Goal: Task Accomplishment & Management: Use online tool/utility

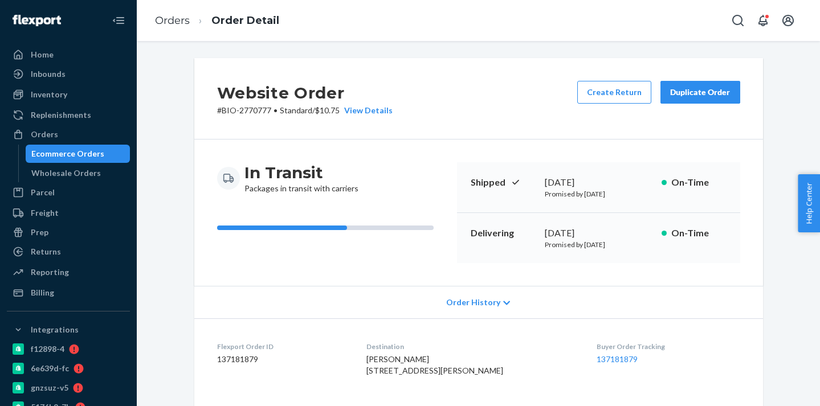
scroll to position [160, 0]
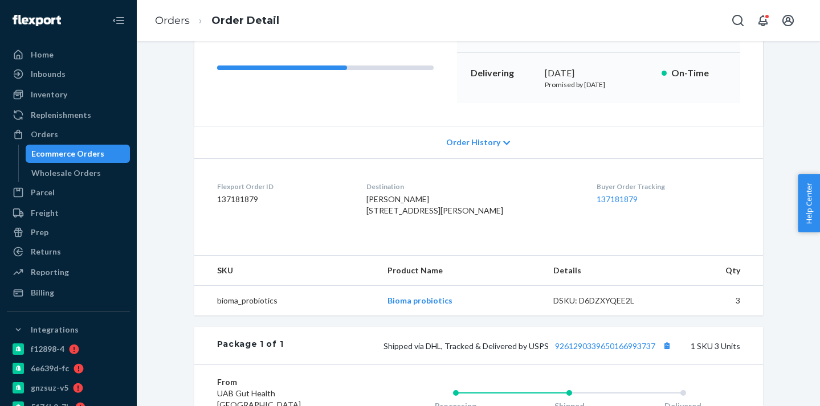
click at [120, 161] on div "Ecommerce Orders" at bounding box center [78, 154] width 103 height 16
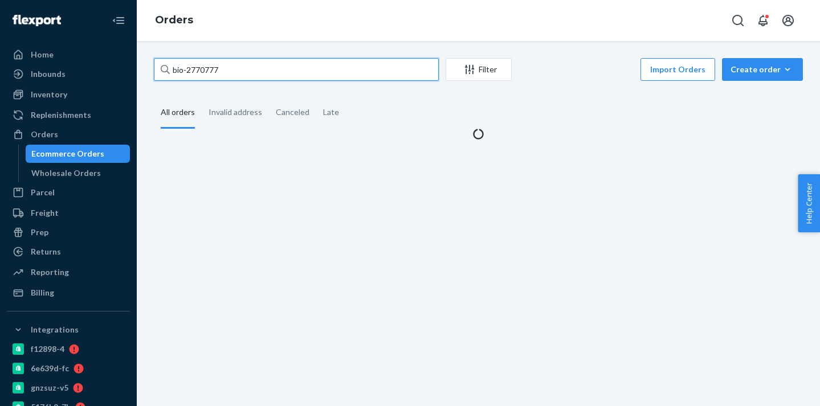
click at [206, 64] on input "bio-2770777" at bounding box center [296, 69] width 285 height 23
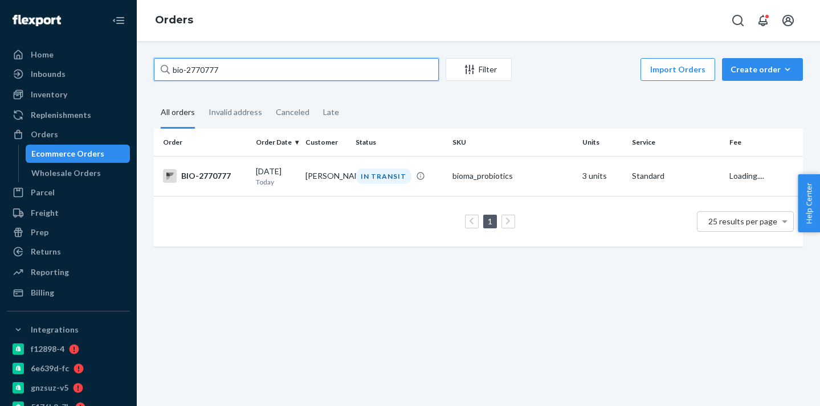
click at [208, 70] on input "bio-2770777" at bounding box center [296, 69] width 285 height 23
paste input "5358"
type input "bio-2753587"
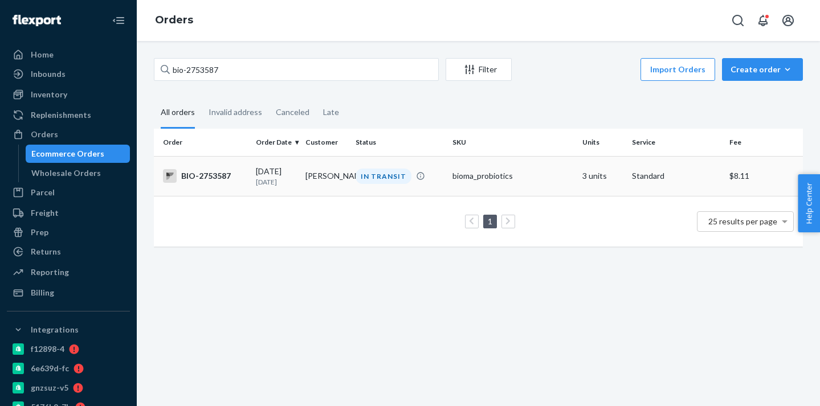
click at [284, 171] on div "[DATE] [DATE]" at bounding box center [276, 176] width 40 height 21
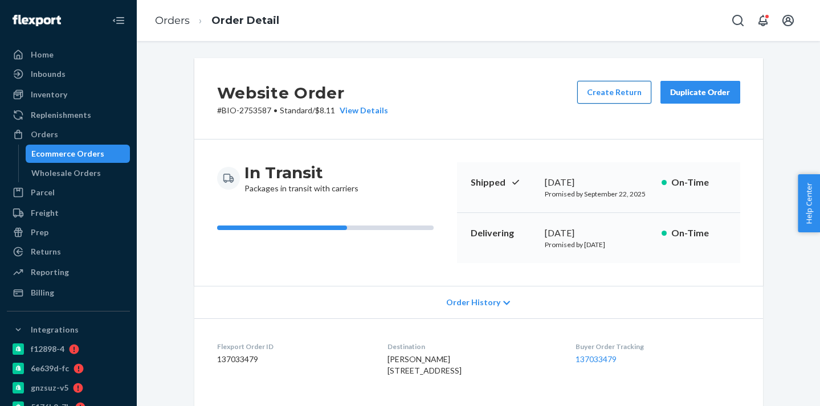
click at [616, 102] on button "Create Return" at bounding box center [614, 92] width 74 height 23
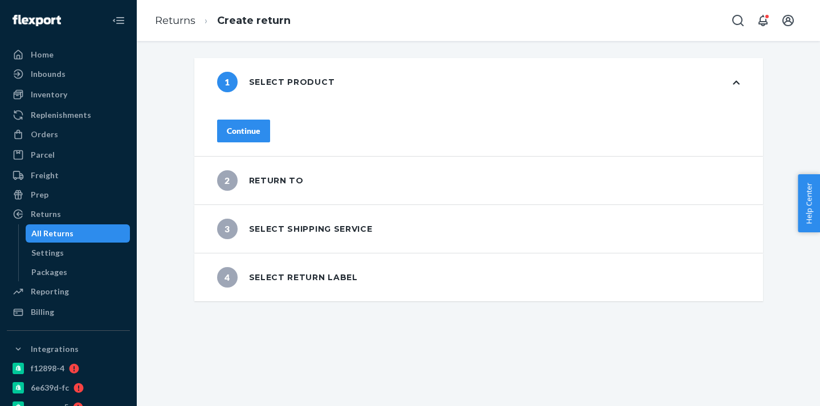
click at [260, 125] on div "Continue" at bounding box center [244, 130] width 34 height 11
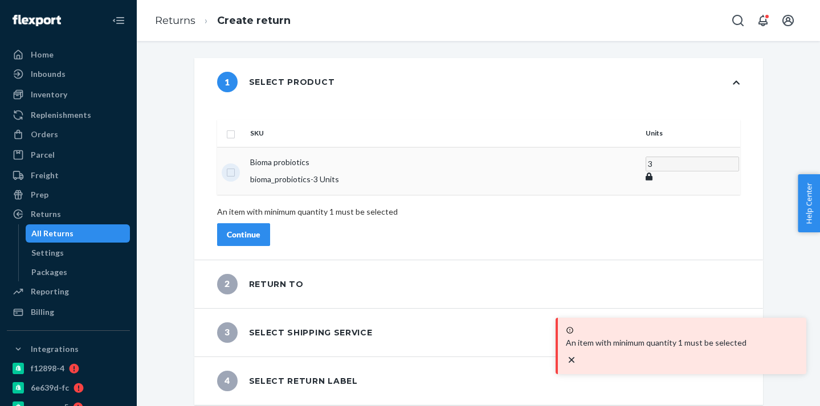
click at [235, 165] on input "checkbox" at bounding box center [230, 171] width 9 height 12
checkbox input "true"
click at [260, 228] on div "Continue" at bounding box center [244, 233] width 34 height 11
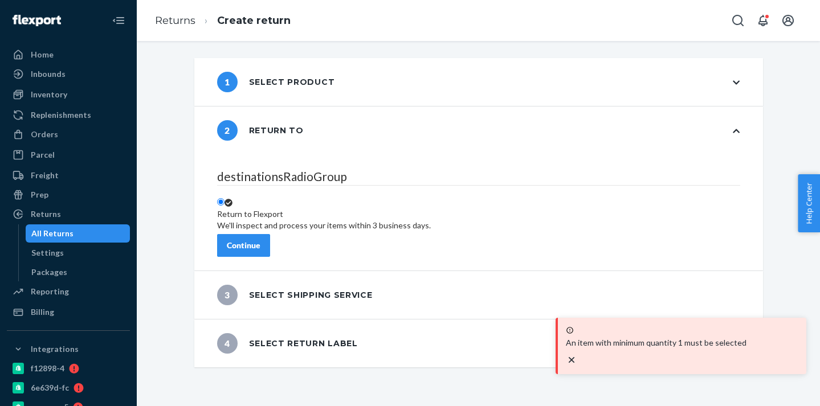
click at [260, 243] on div "Continue" at bounding box center [244, 245] width 34 height 11
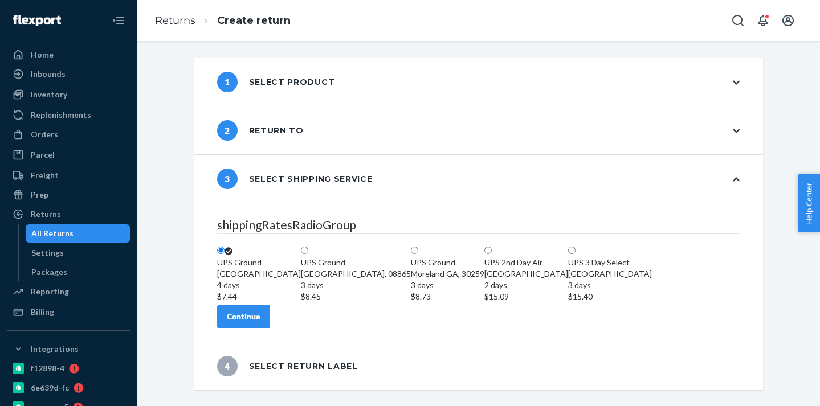
scroll to position [50, 0]
click at [260, 322] on div "Continue" at bounding box center [244, 316] width 34 height 11
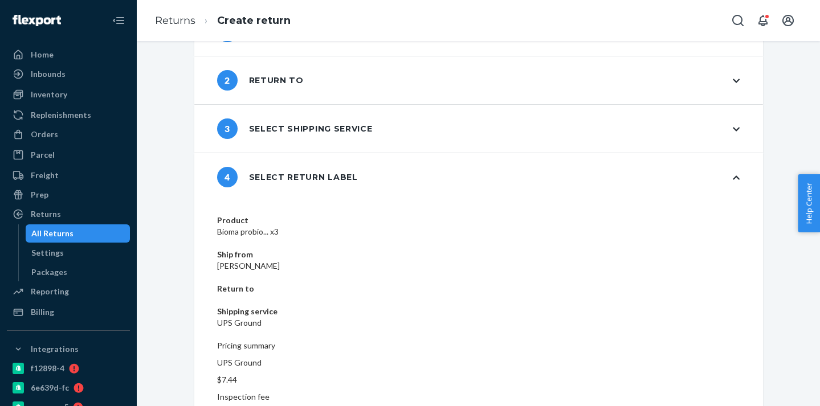
scroll to position [58, 0]
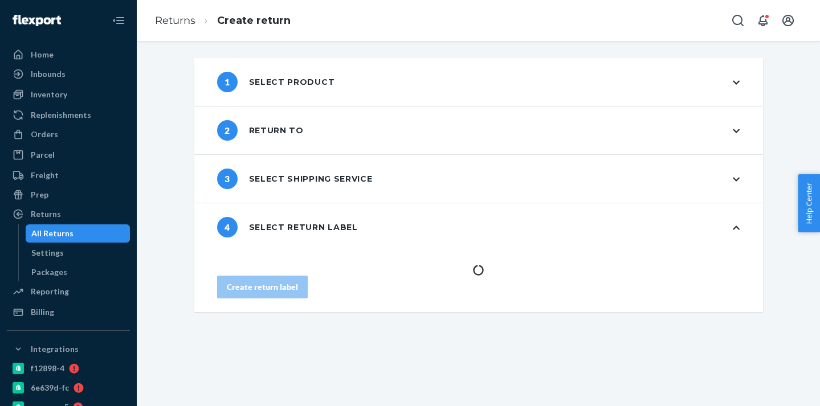
scroll to position [0, 0]
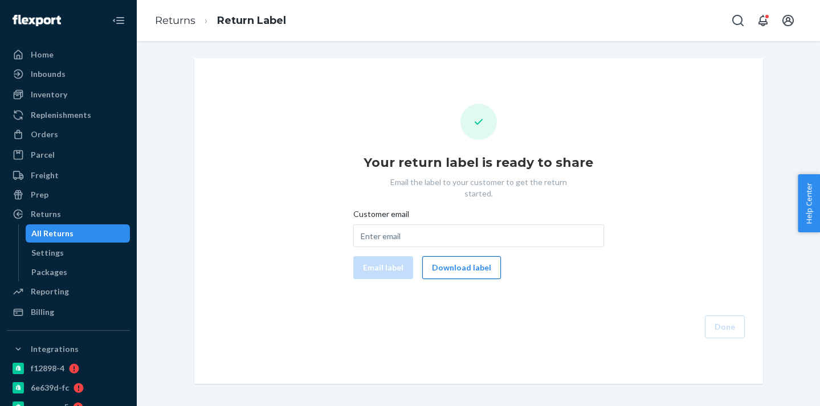
click at [478, 263] on button "Download label" at bounding box center [461, 267] width 79 height 23
